Goal: Task Accomplishment & Management: Manage account settings

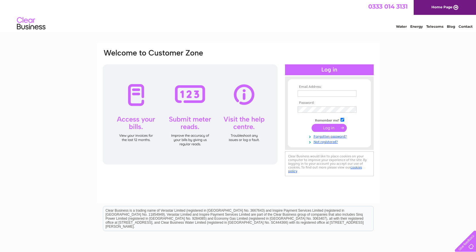
type input "info@turriffdentalcare.co.uk"
click at [321, 129] on input "submit" at bounding box center [328, 128] width 35 height 8
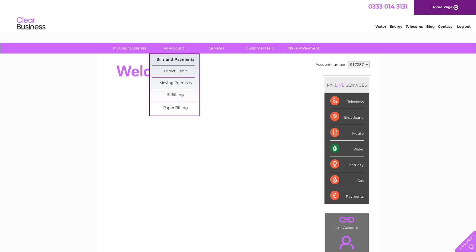
click at [180, 58] on link "Bills and Payments" at bounding box center [175, 59] width 47 height 11
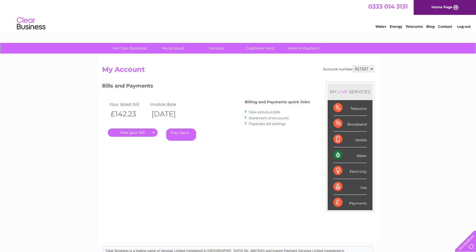
click at [141, 131] on link "." at bounding box center [133, 132] width 50 height 8
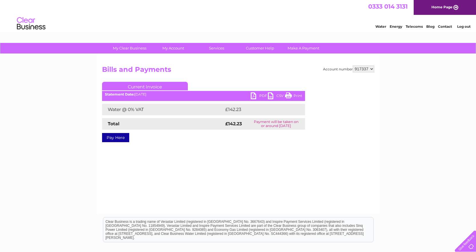
click at [258, 96] on link "PDF" at bounding box center [258, 96] width 17 height 8
click at [465, 27] on link "Log out" at bounding box center [463, 26] width 13 height 4
